Goal: Find specific page/section: Find specific page/section

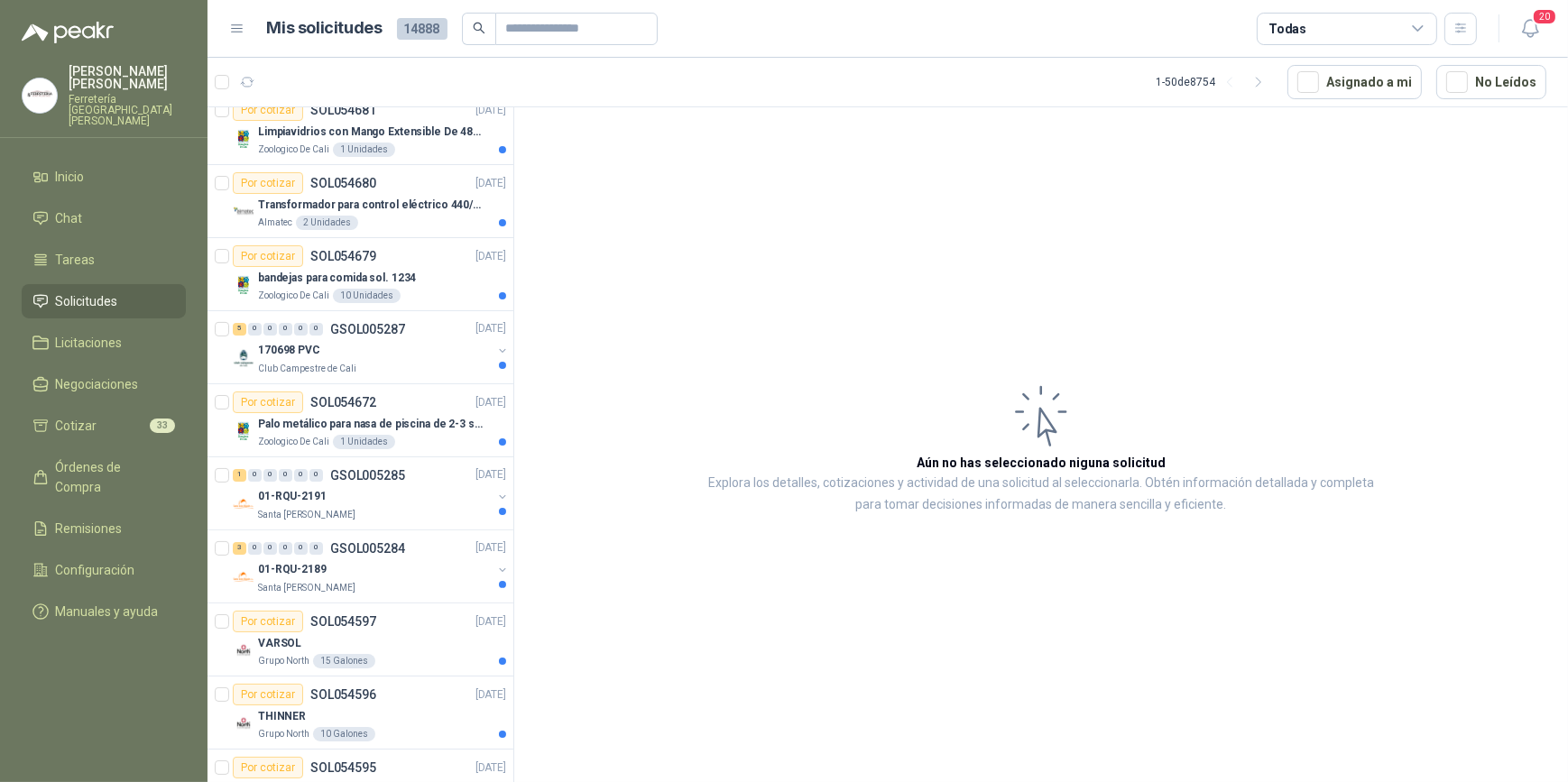
scroll to position [656, 0]
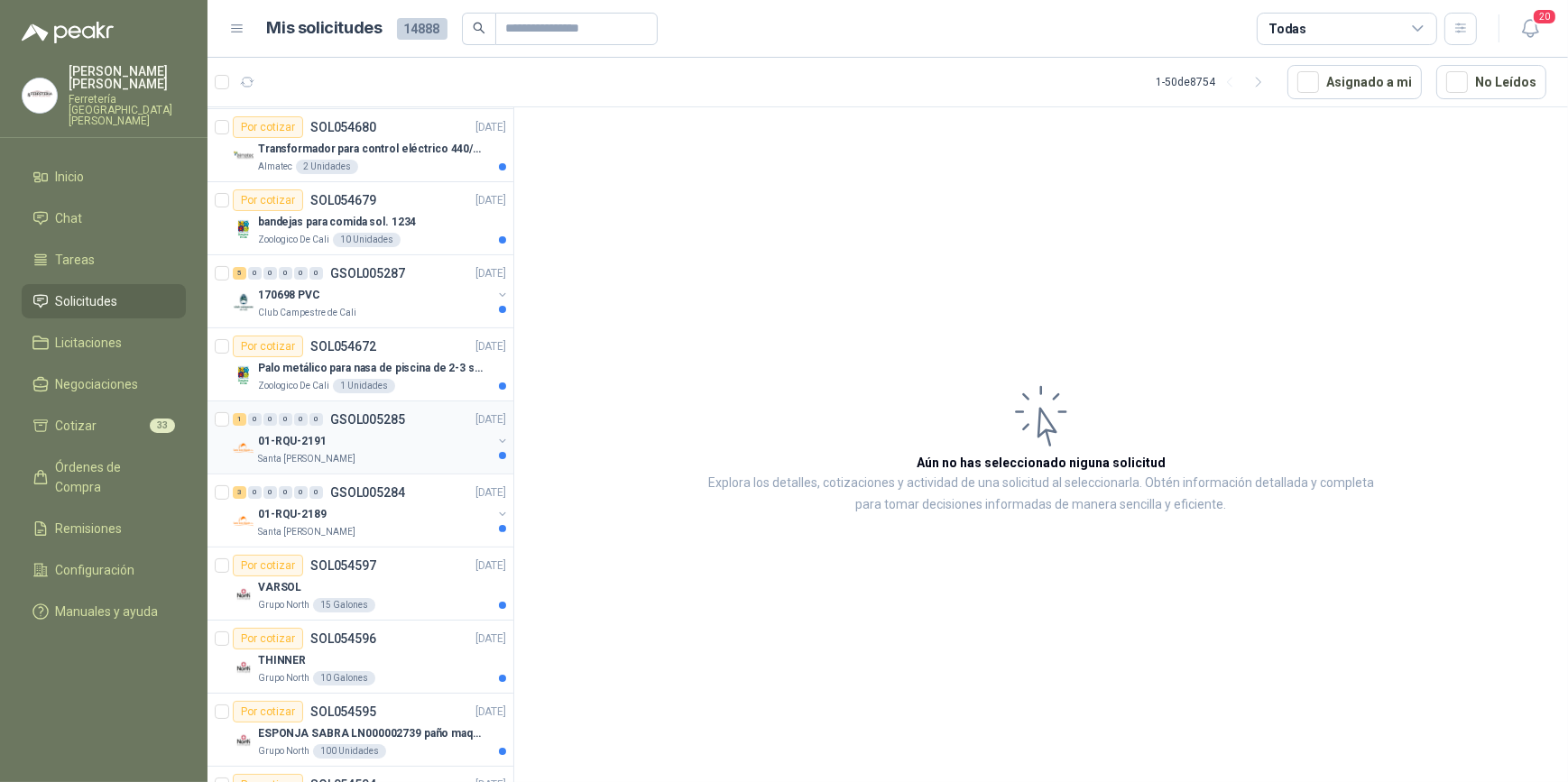
click at [376, 446] on div "01-RQU-2191" at bounding box center [375, 441] width 234 height 22
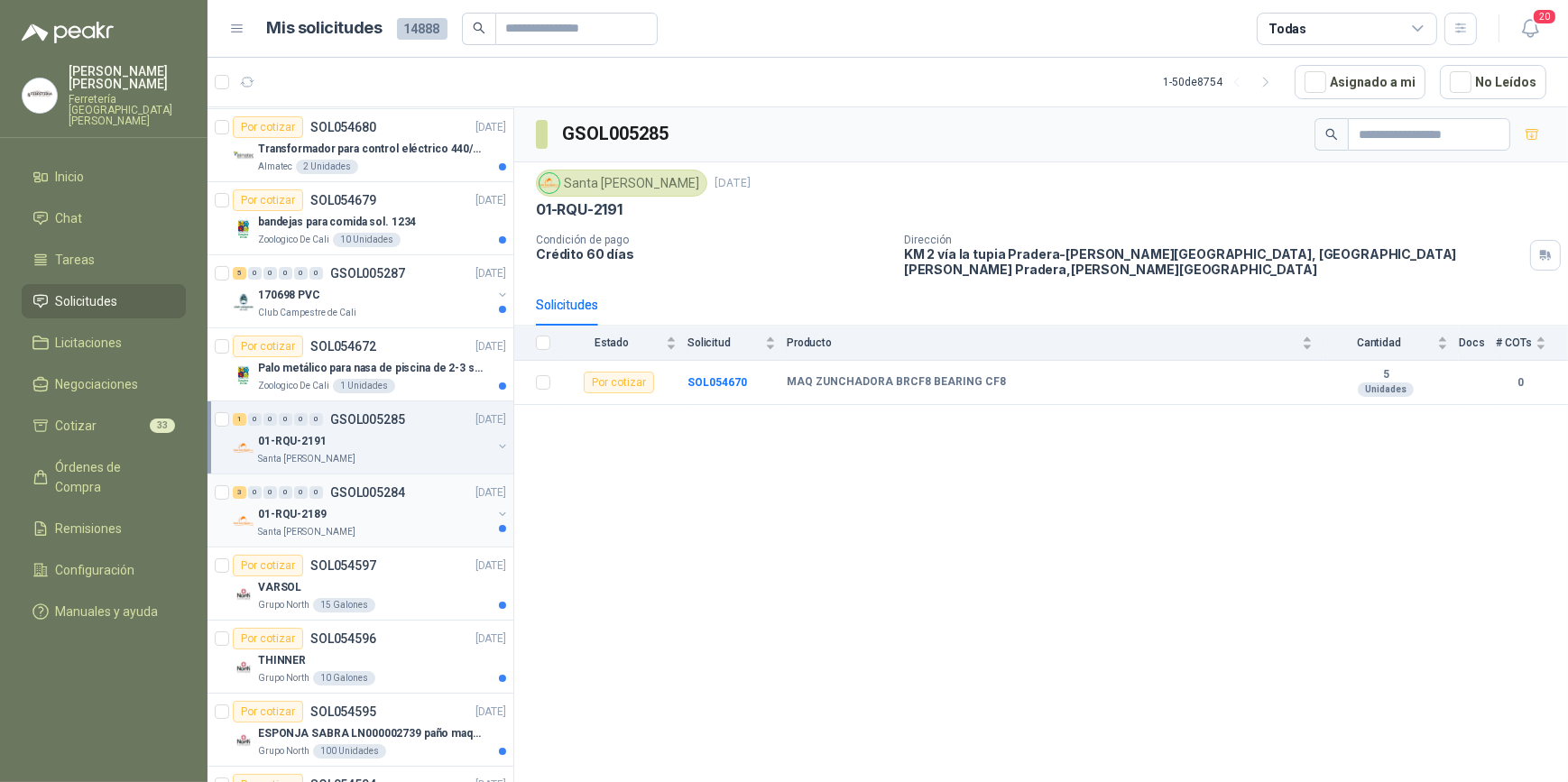
click at [395, 526] on div "Santa [PERSON_NAME]" at bounding box center [375, 531] width 234 height 14
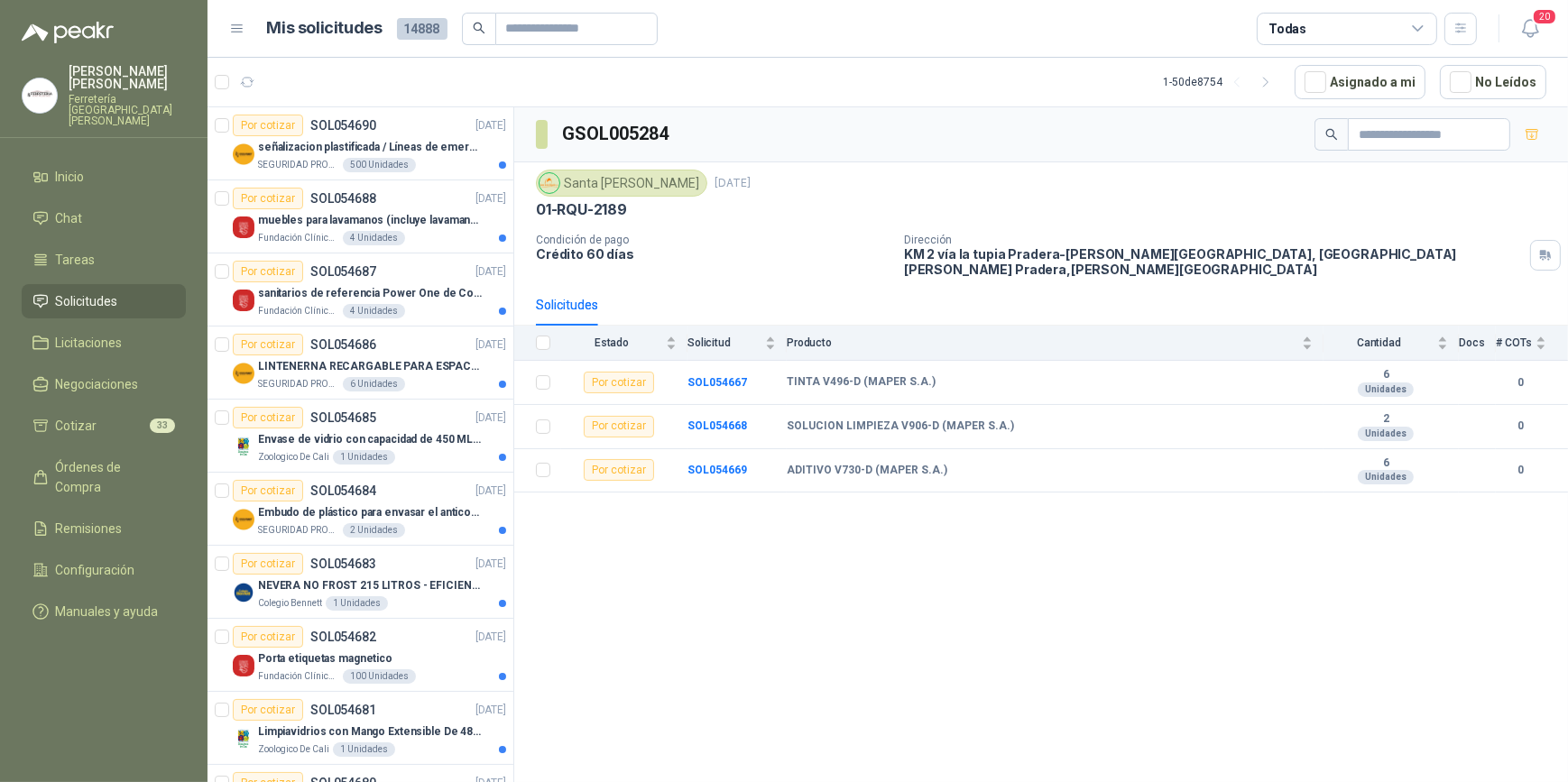
click at [129, 96] on p "Ferretería [GEOGRAPHIC_DATA][PERSON_NAME]" at bounding box center [126, 109] width 117 height 33
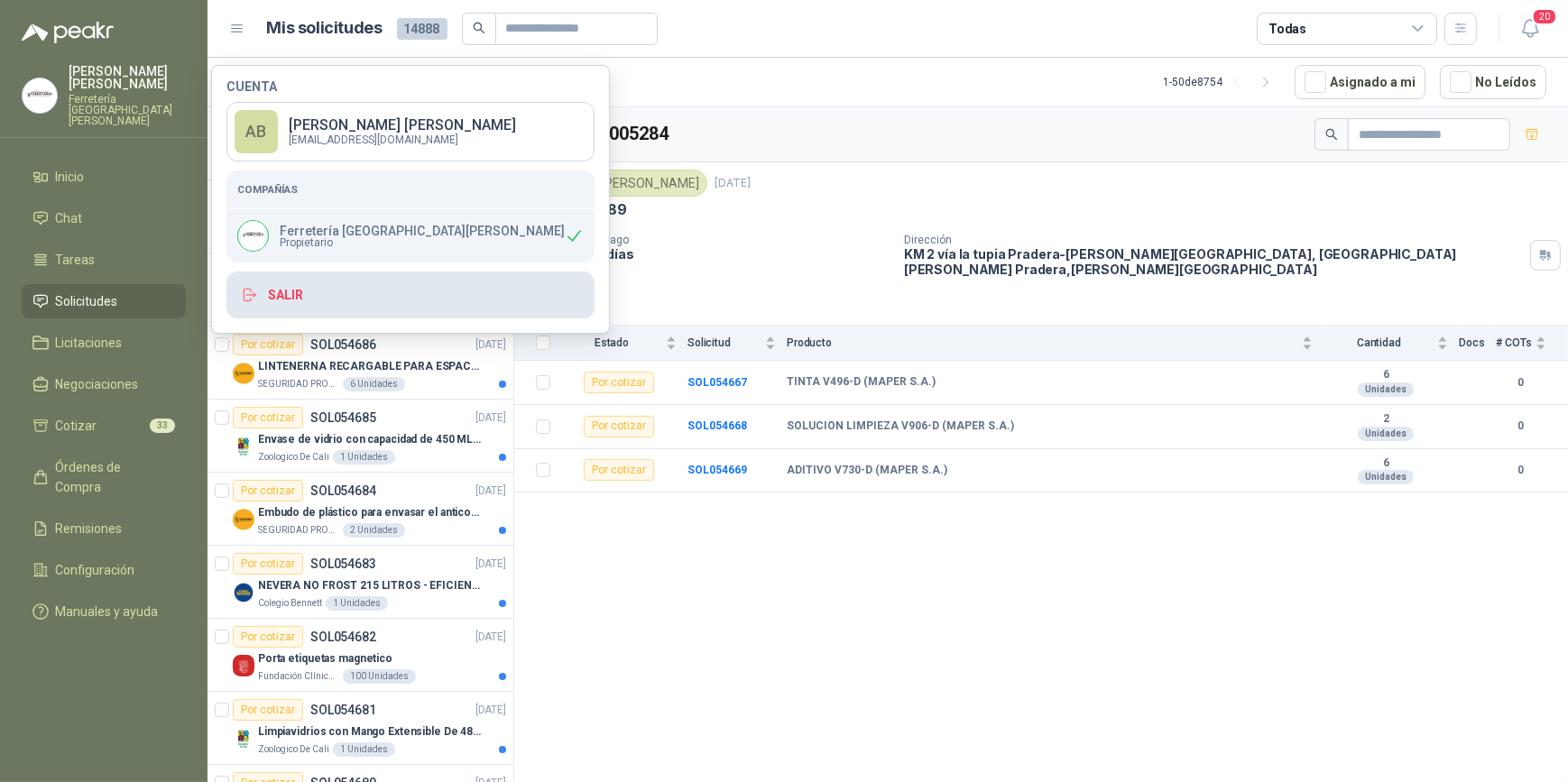
click at [324, 289] on button "Salir" at bounding box center [410, 295] width 368 height 47
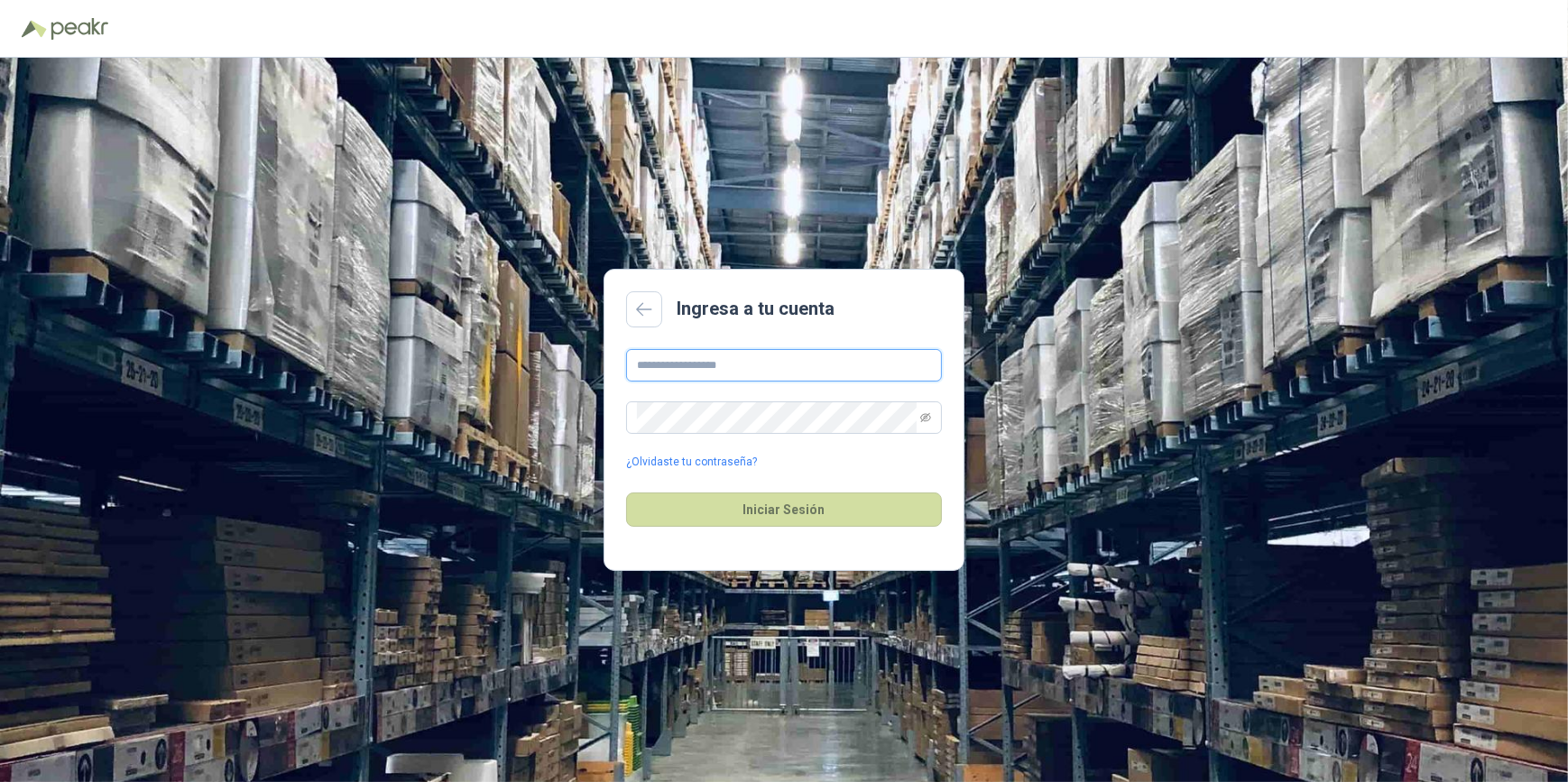
type input "**********"
